Goal: Find specific page/section: Find specific page/section

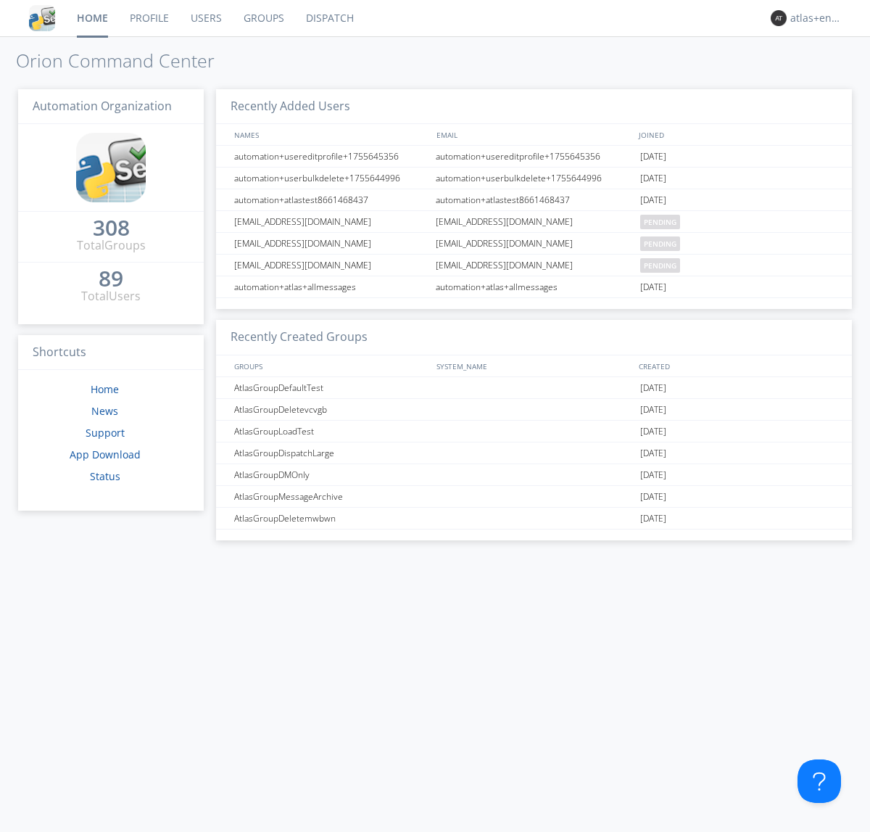
click at [329, 18] on link "Dispatch" at bounding box center [330, 18] width 70 height 36
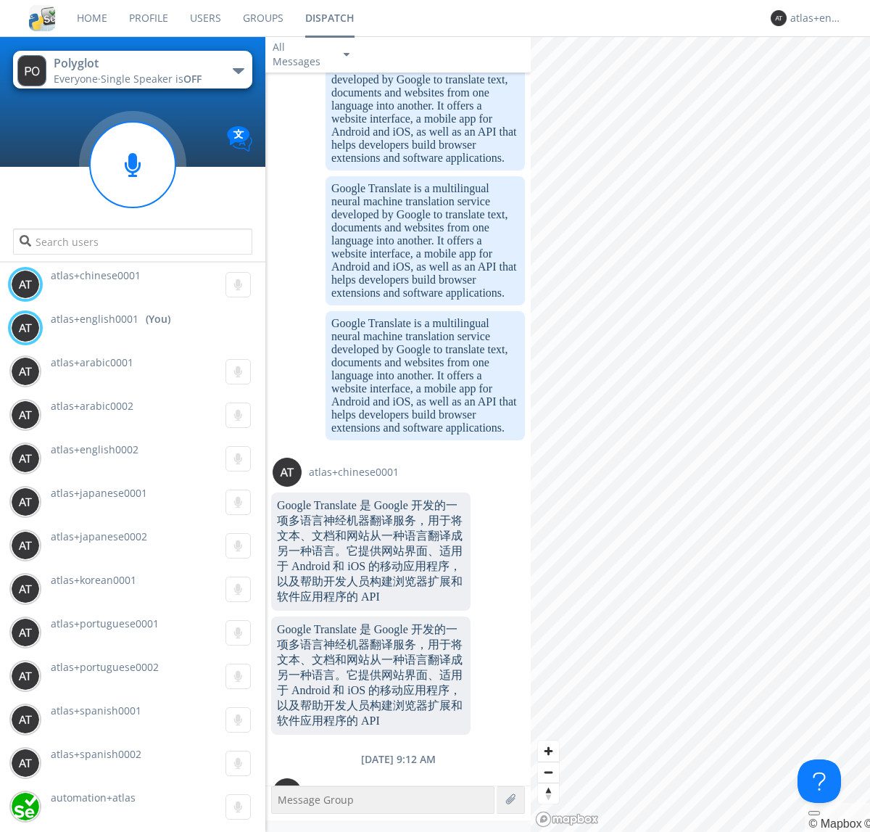
scroll to position [1607, 0]
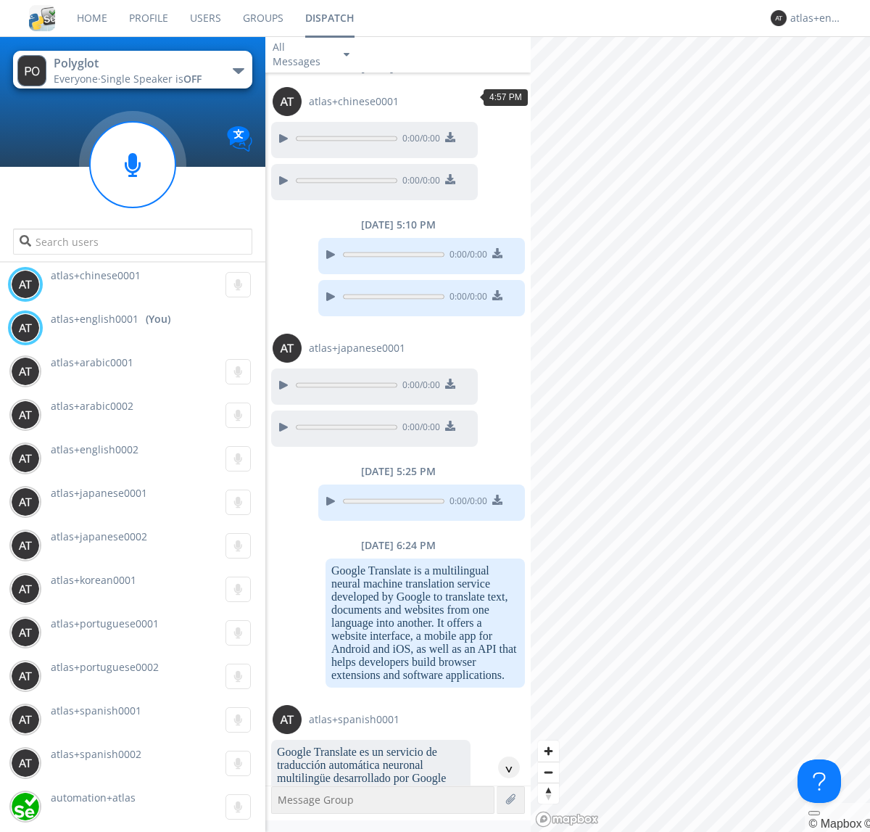
scroll to position [110, 0]
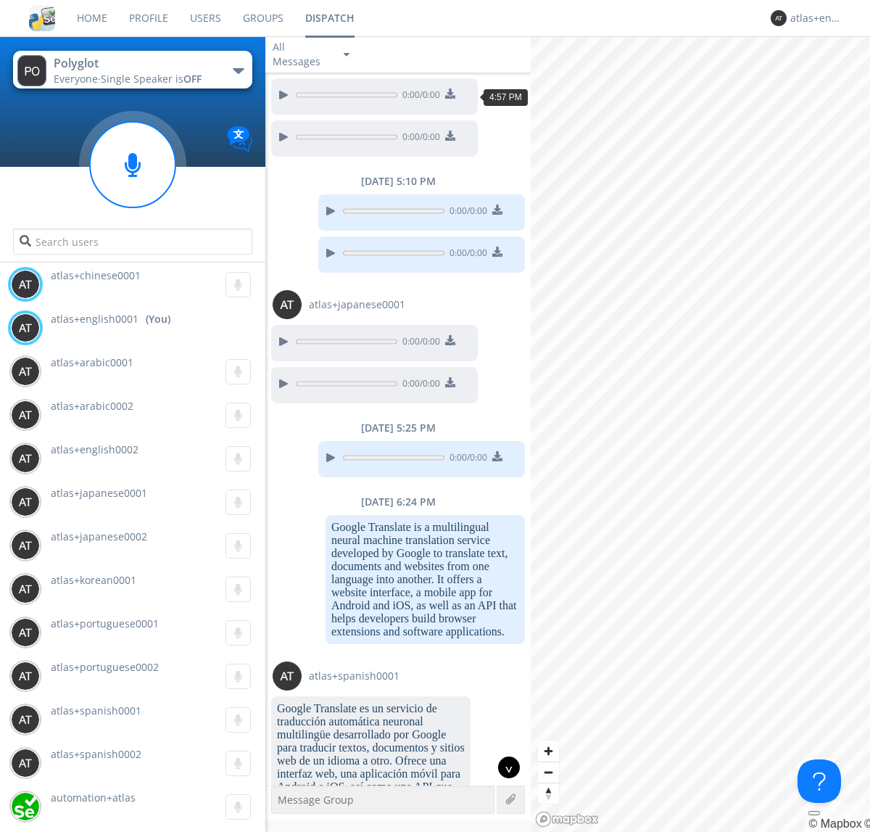
click at [503, 767] on div "^" at bounding box center [509, 767] width 22 height 22
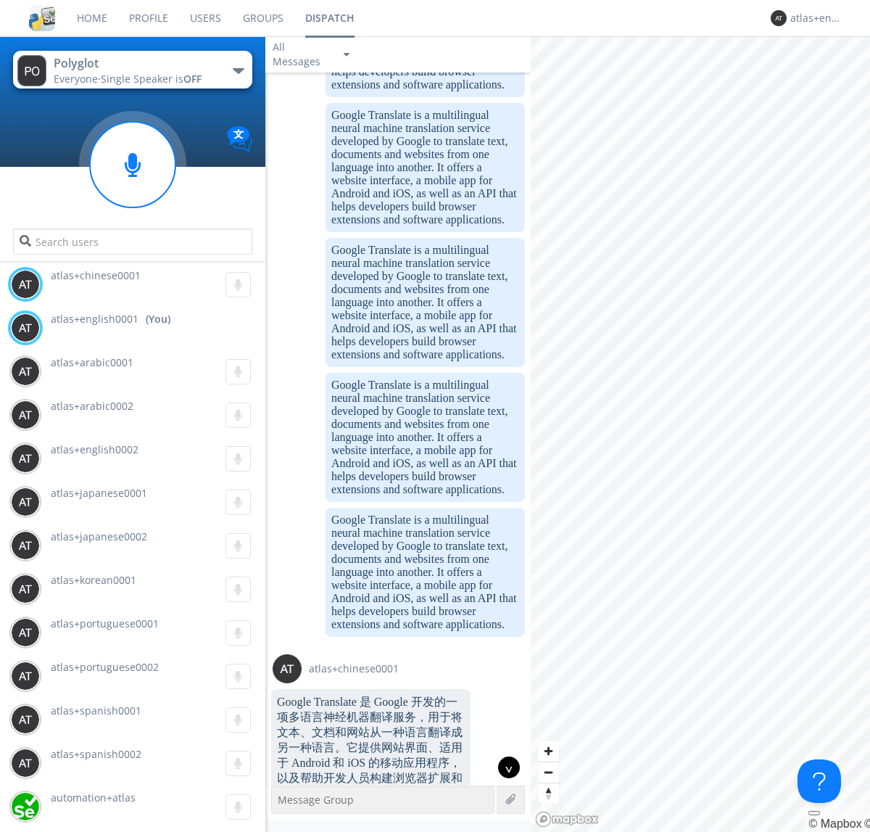
scroll to position [1607, 0]
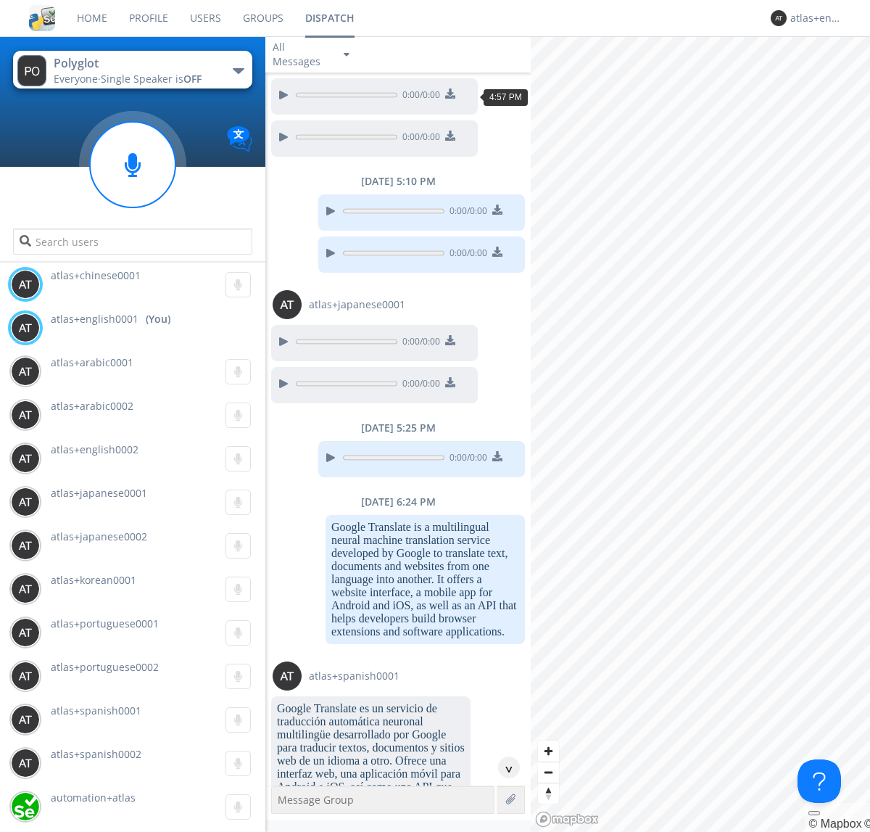
scroll to position [67, 0]
click at [503, 767] on div "^" at bounding box center [509, 767] width 22 height 22
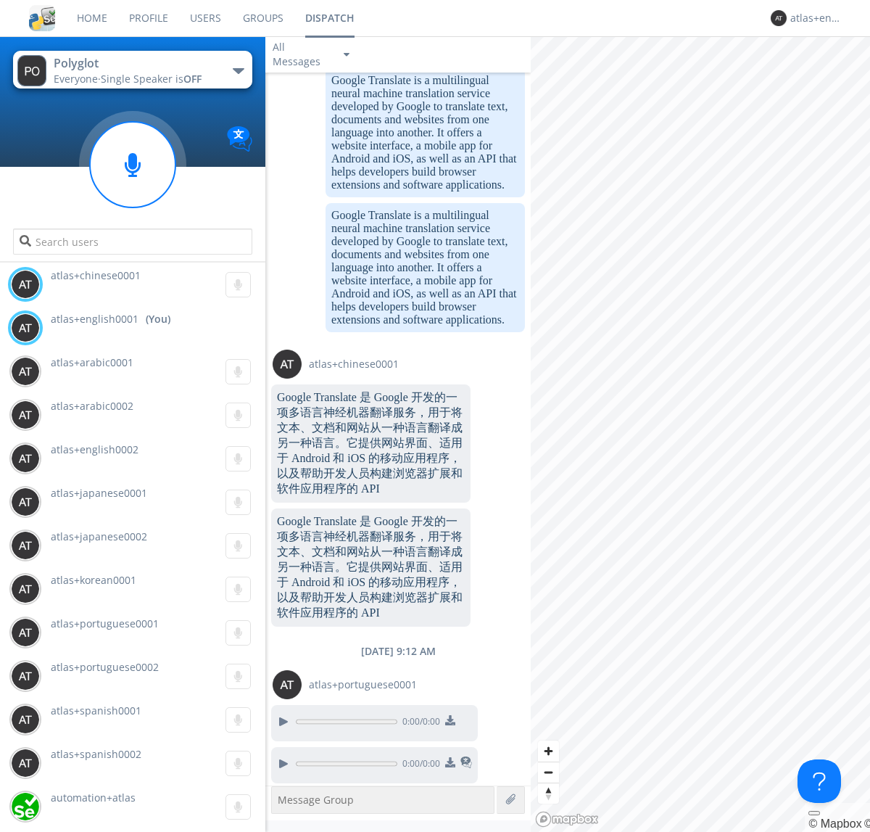
scroll to position [1563, 0]
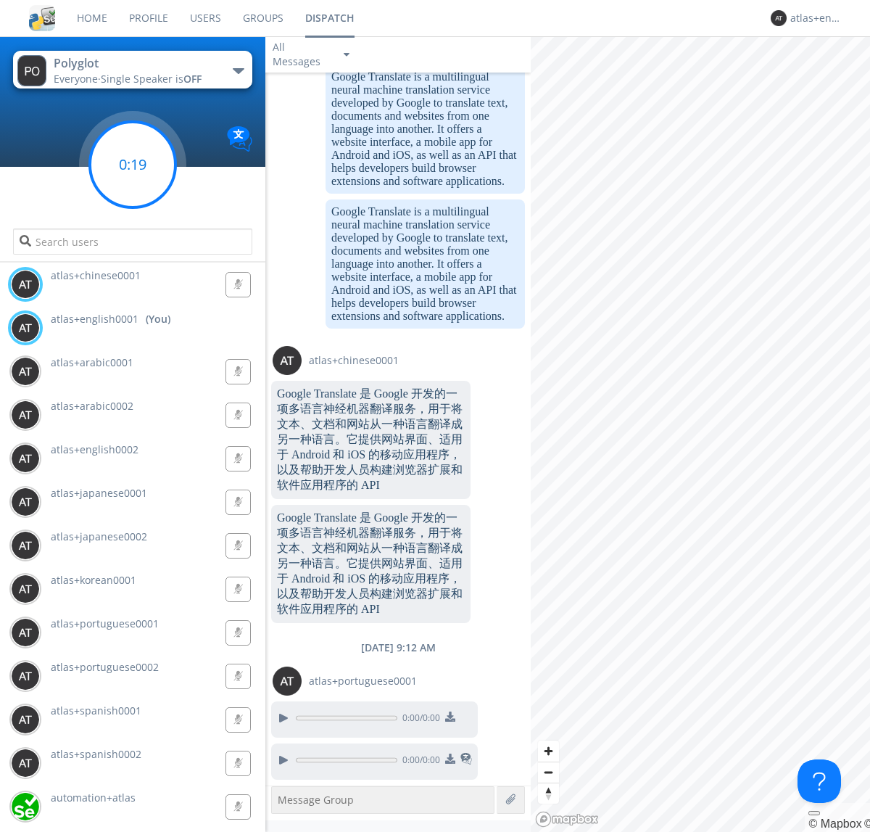
click at [133, 165] on g at bounding box center [133, 165] width 86 height 86
